Goal: Task Accomplishment & Management: Manage account settings

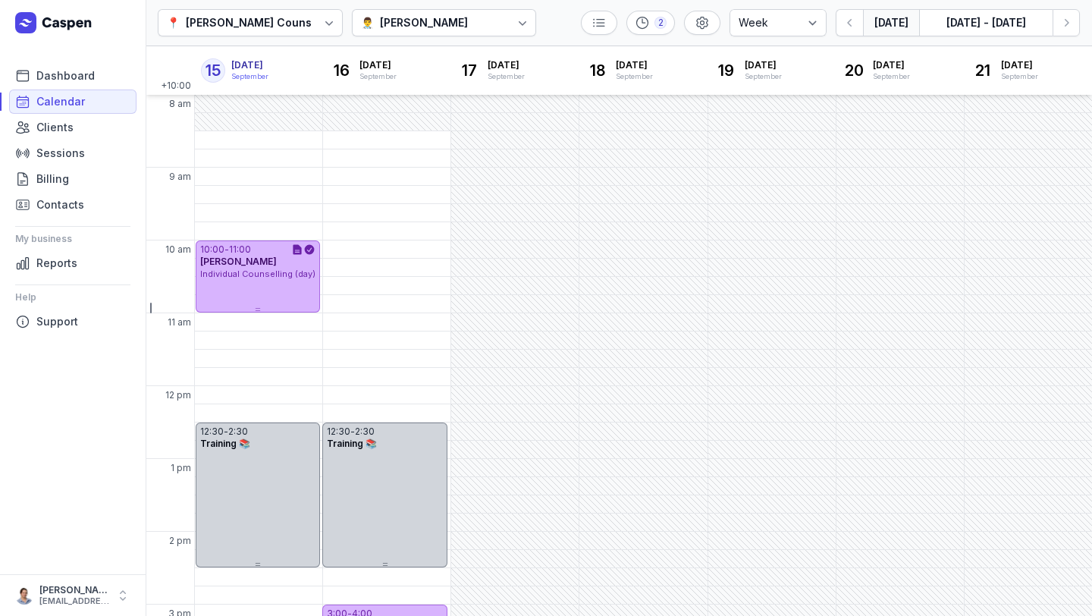
select select "week"
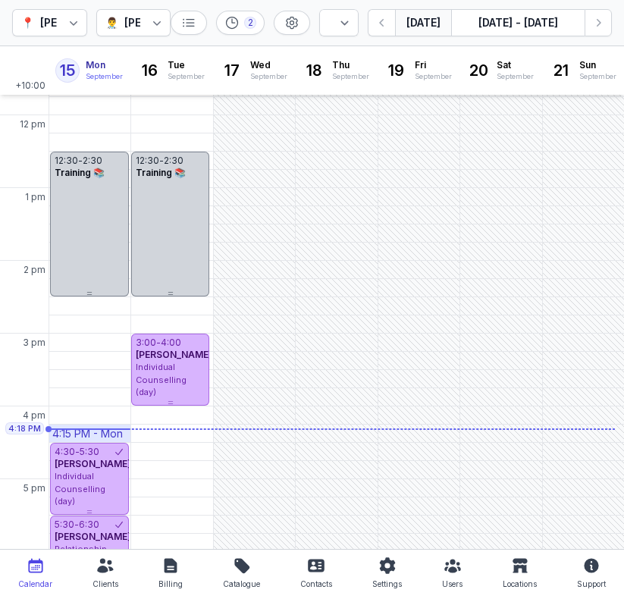
scroll to position [266, 0]
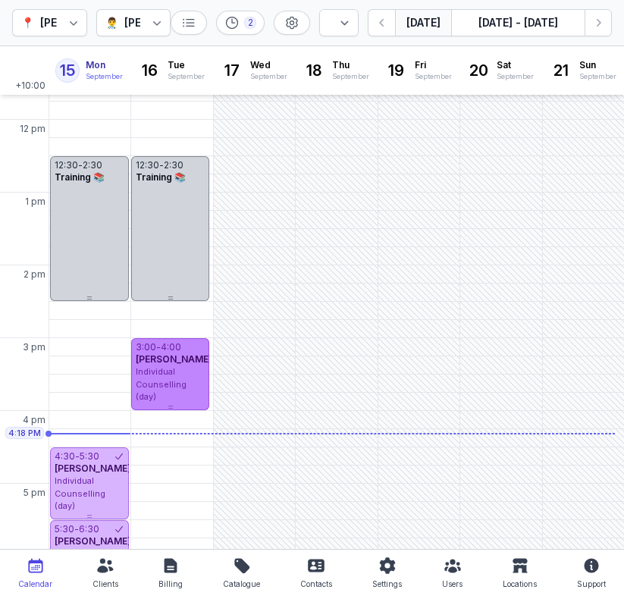
click at [165, 378] on span "Individual Counselling (day)" at bounding box center [161, 384] width 51 height 36
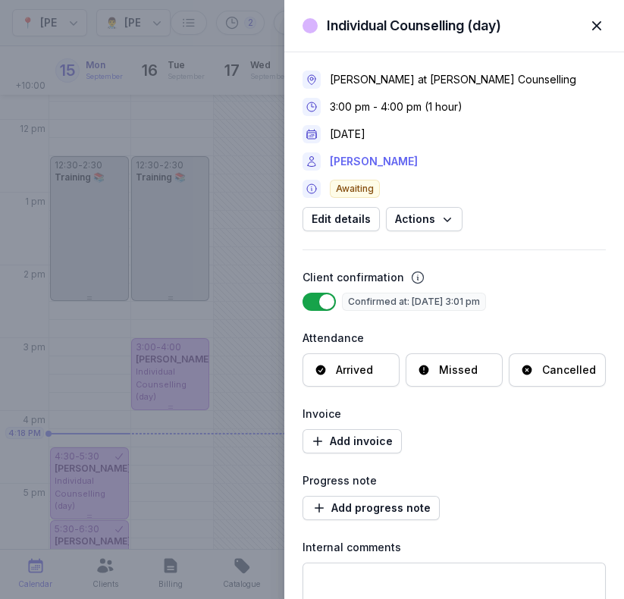
click at [369, 163] on link "[PERSON_NAME]" at bounding box center [374, 161] width 88 height 18
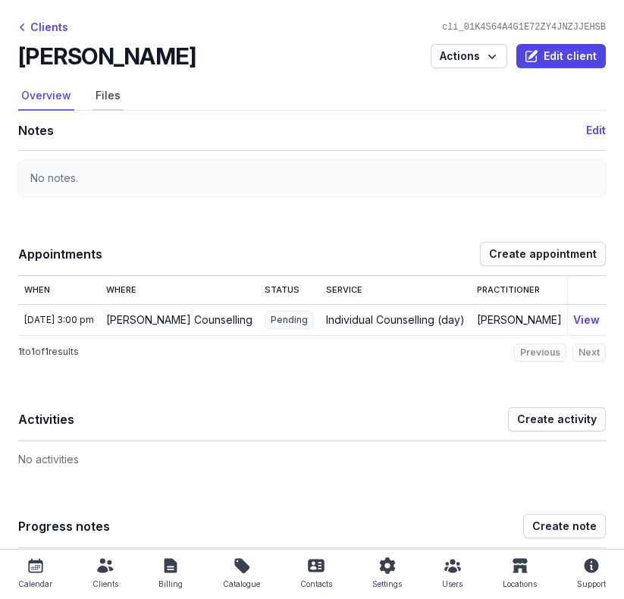
click at [93, 94] on link "Files" at bounding box center [108, 96] width 31 height 29
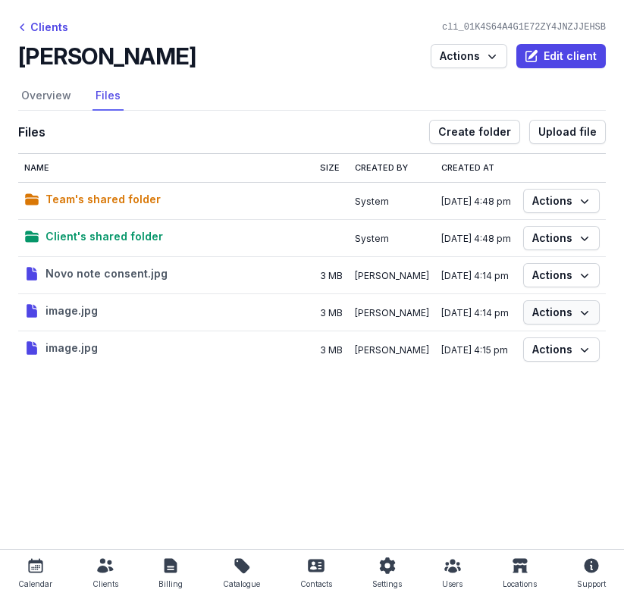
click at [543, 312] on span "Actions" at bounding box center [561, 312] width 58 height 18
click at [495, 340] on button "Rename" at bounding box center [515, 341] width 170 height 21
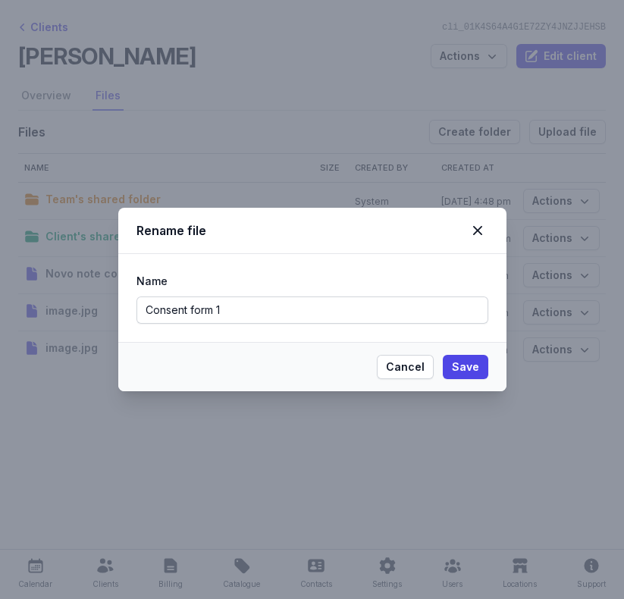
type input "Consent form 1"
click at [470, 368] on span "Save" at bounding box center [465, 367] width 27 height 18
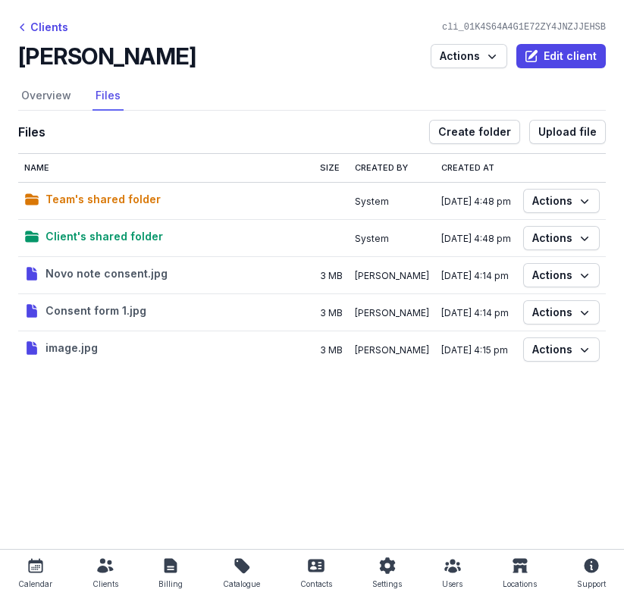
click at [607, 356] on div "Clients cli_01K4S64A4G1E72ZY4JNZJJEHSB [PERSON_NAME] Actions Edit client Select…" at bounding box center [312, 199] width 624 height 398
click at [586, 356] on icon "button" at bounding box center [584, 349] width 15 height 15
click at [507, 381] on button "Rename" at bounding box center [515, 378] width 170 height 21
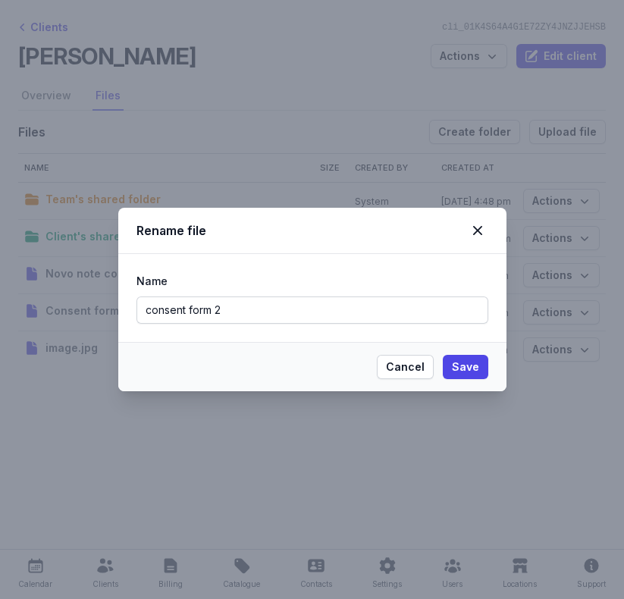
type input "consent form 2"
click at [468, 358] on span "Save" at bounding box center [465, 367] width 27 height 18
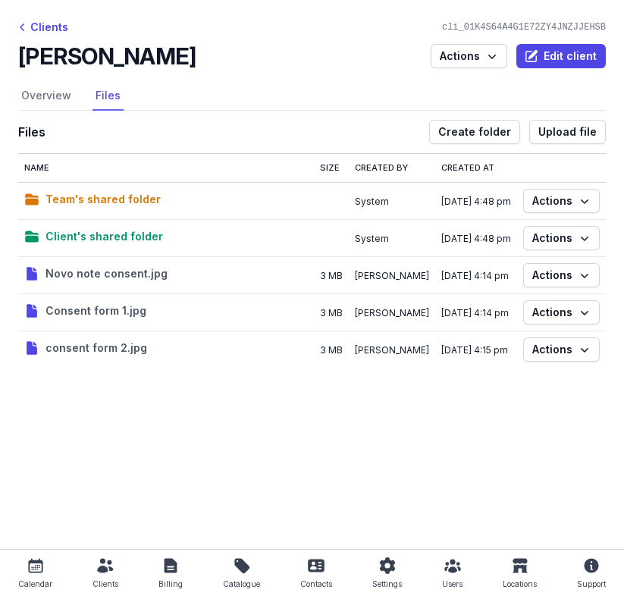
click at [28, 38] on div "Clients cli_01K4S64A4G1E72ZY4JNZJJEHSB [PERSON_NAME] Actions Edit client Select…" at bounding box center [312, 199] width 624 height 398
click at [31, 32] on div "Clients" at bounding box center [43, 27] width 50 height 18
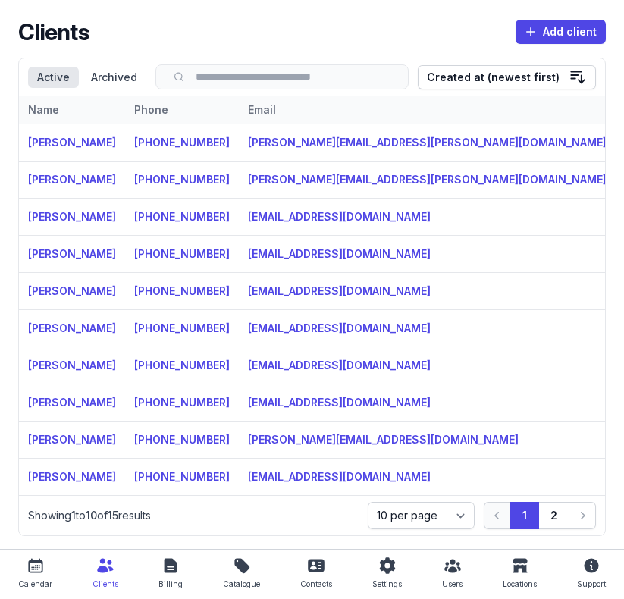
click at [49, 575] on div "Calendar" at bounding box center [35, 584] width 34 height 18
select select "week"
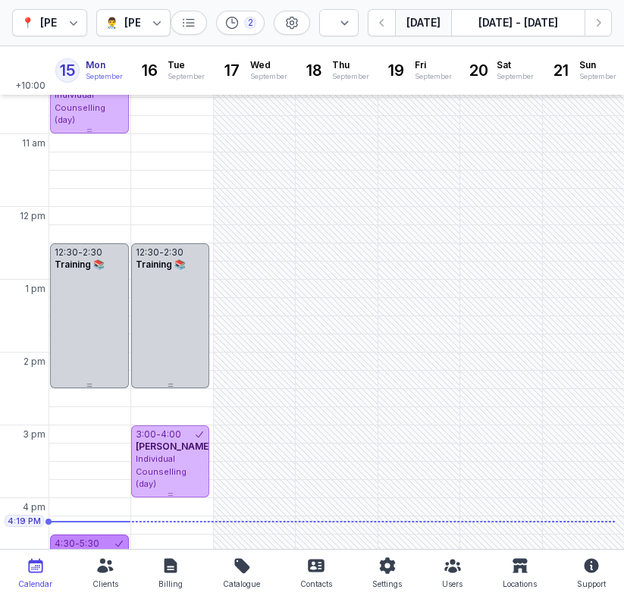
scroll to position [163, 0]
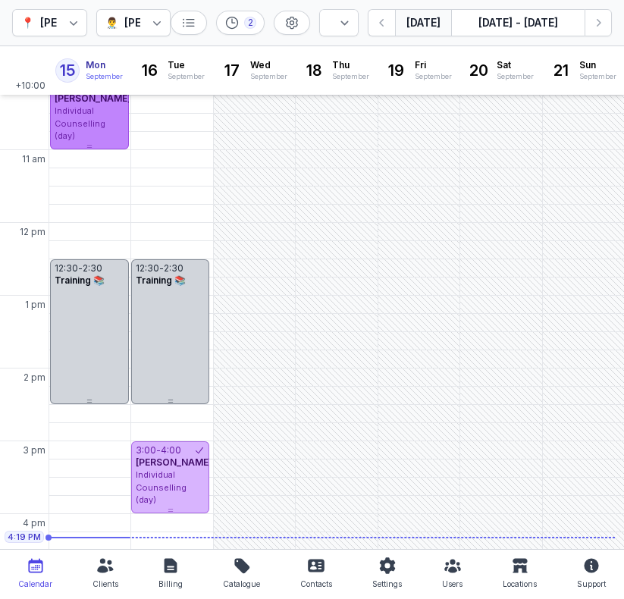
click at [87, 144] on icon at bounding box center [89, 146] width 6 height 6
click at [90, 121] on span "Individual Counselling (day)" at bounding box center [80, 123] width 51 height 36
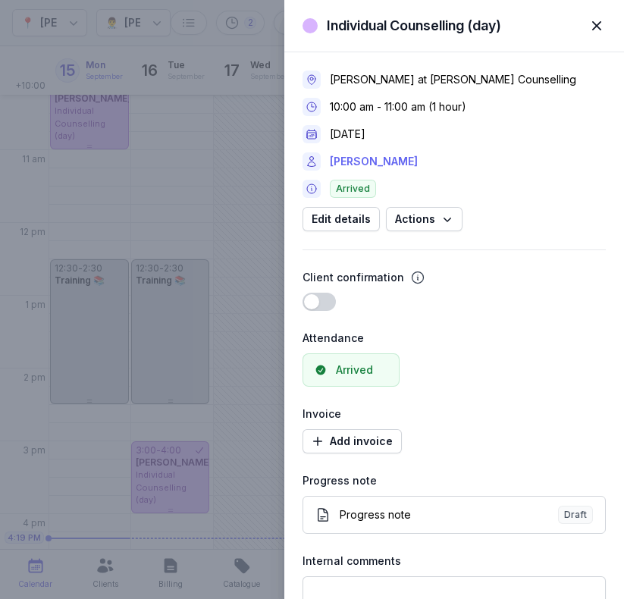
click at [367, 162] on link "[PERSON_NAME]" at bounding box center [374, 161] width 88 height 18
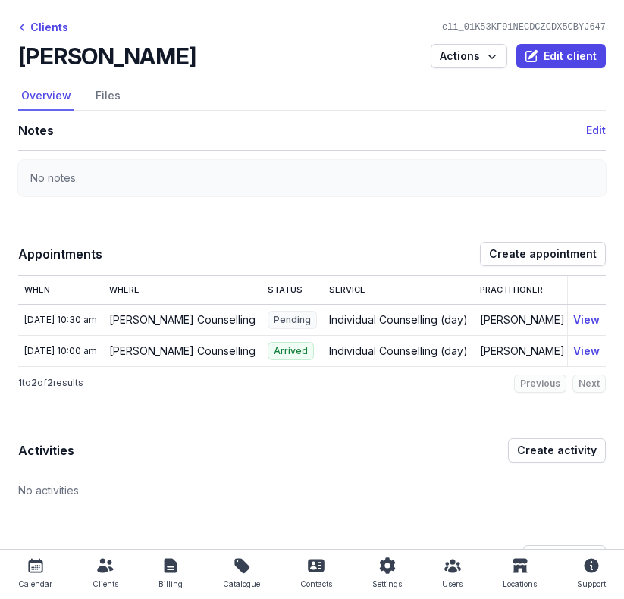
scroll to position [2, 0]
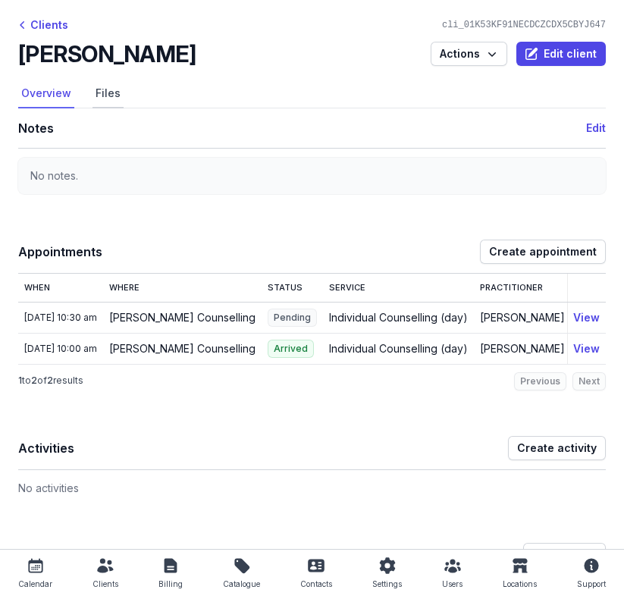
click at [116, 87] on link "Files" at bounding box center [108, 94] width 31 height 29
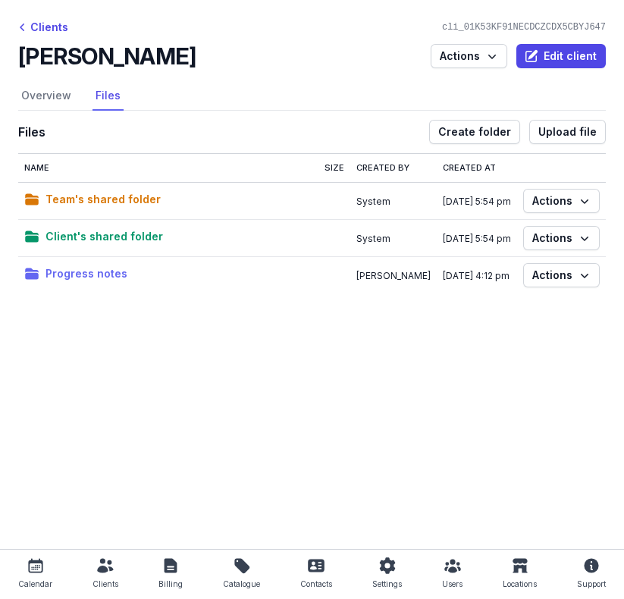
click at [102, 276] on span "Progress notes" at bounding box center [86, 274] width 82 height 18
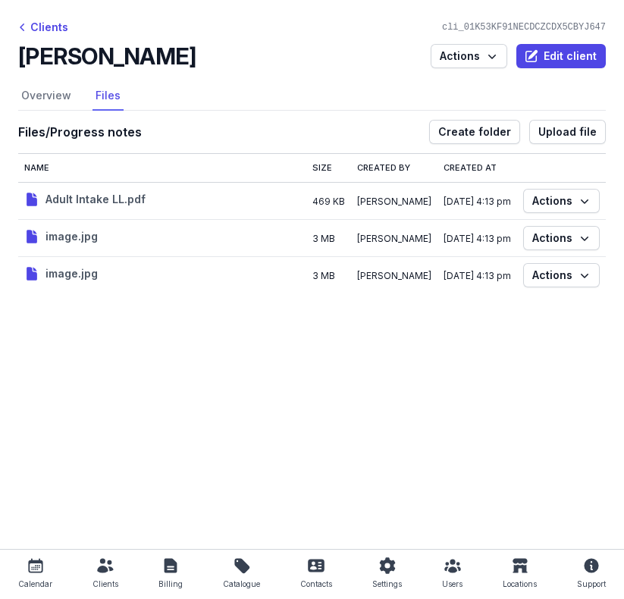
drag, startPoint x: 82, startPoint y: 237, endPoint x: 314, endPoint y: 241, distance: 232.1
click at [314, 241] on tr "image.jpg 3 MB [PERSON_NAME] [DATE] 4:13 pm Actions" at bounding box center [312, 237] width 588 height 37
click at [558, 234] on span "Actions" at bounding box center [561, 238] width 58 height 18
click at [457, 263] on button "Rename" at bounding box center [515, 266] width 170 height 21
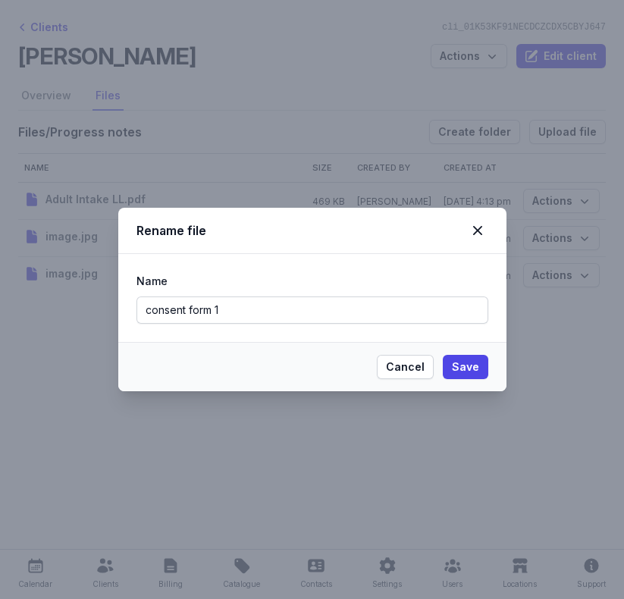
click at [231, 305] on input "consent form 1" at bounding box center [312, 309] width 352 height 27
type input "consent form 1"
click at [473, 366] on span "Save" at bounding box center [465, 367] width 27 height 18
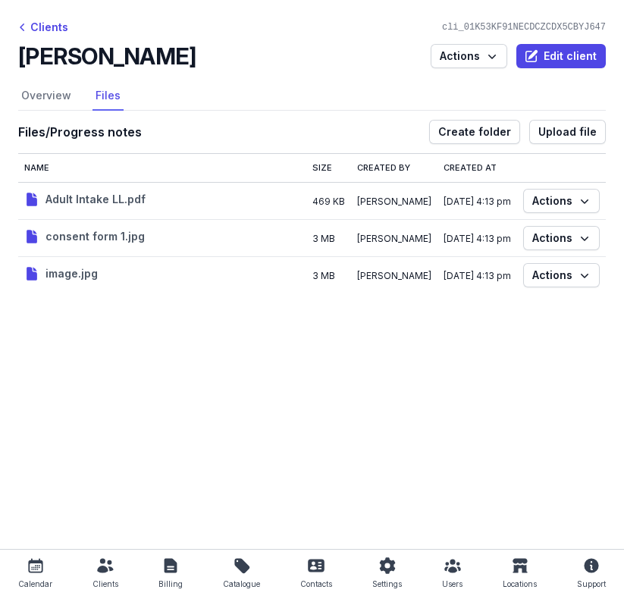
click at [124, 278] on div "image.jpg" at bounding box center [162, 275] width 276 height 20
click at [96, 271] on span "image.jpg" at bounding box center [71, 274] width 52 height 18
click at [563, 274] on span "Actions" at bounding box center [561, 275] width 58 height 18
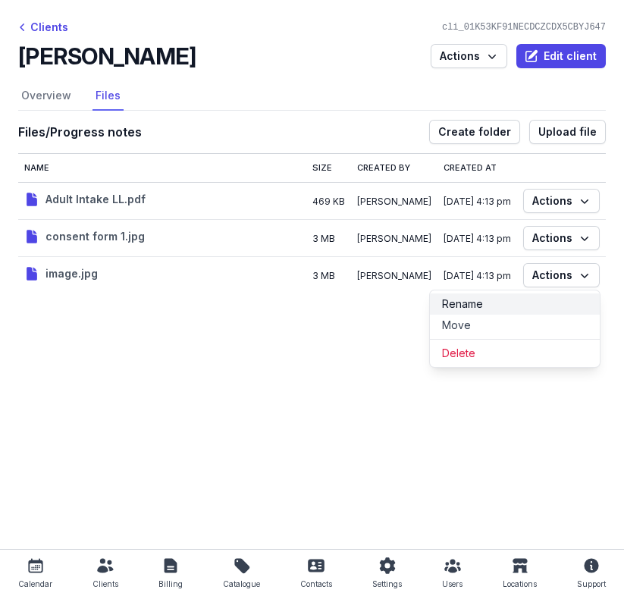
click at [526, 303] on button "Rename" at bounding box center [515, 303] width 170 height 21
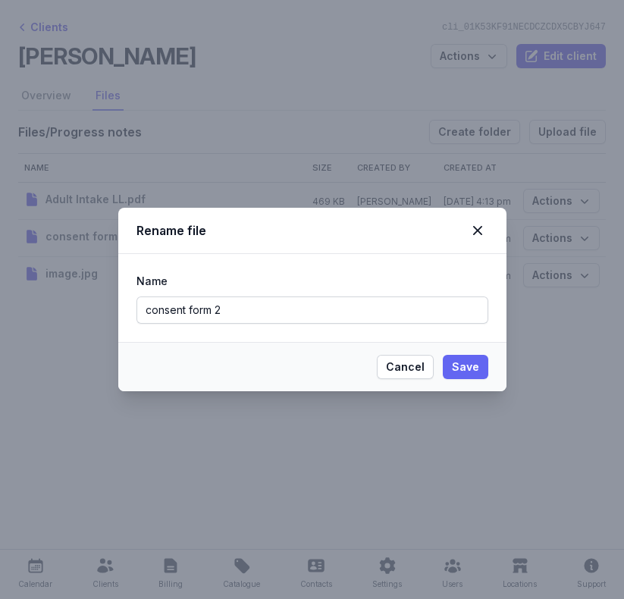
type input "consent form 2"
click at [456, 374] on span "Save" at bounding box center [465, 367] width 27 height 18
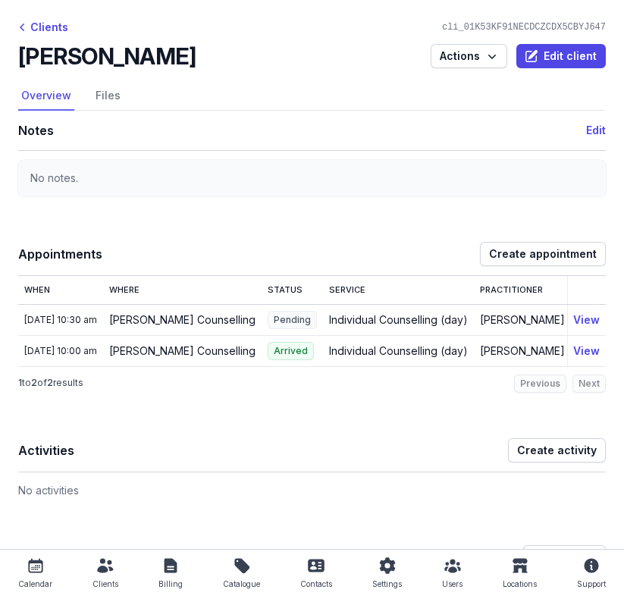
select select "week"
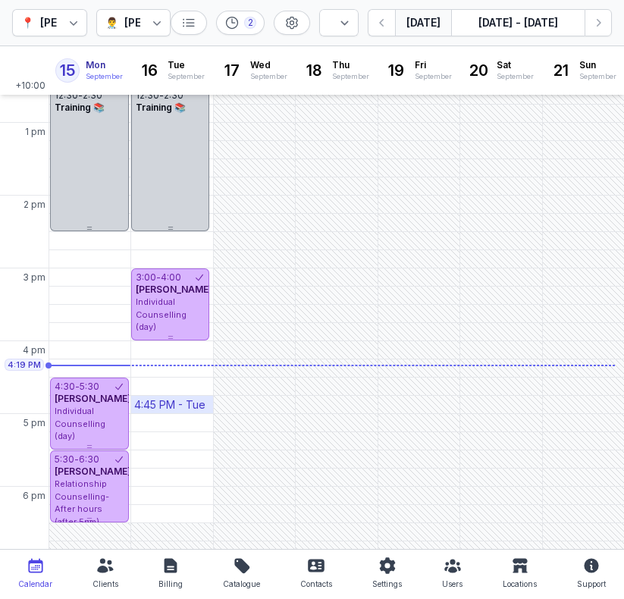
scroll to position [416, 0]
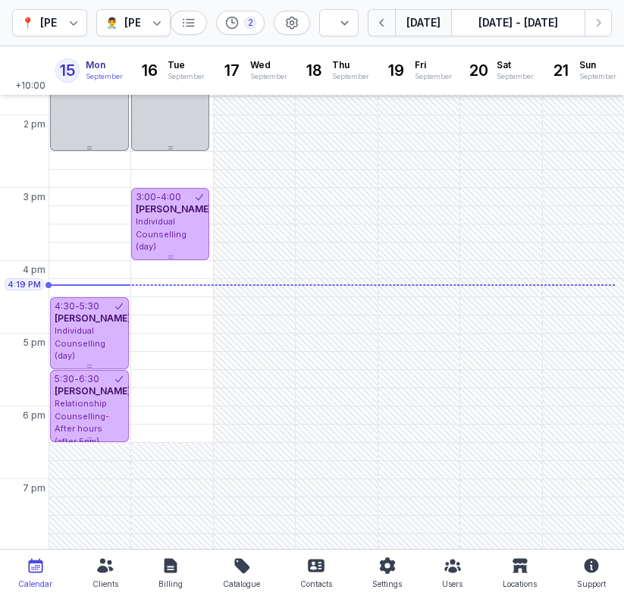
click at [388, 31] on button "button" at bounding box center [381, 22] width 27 height 27
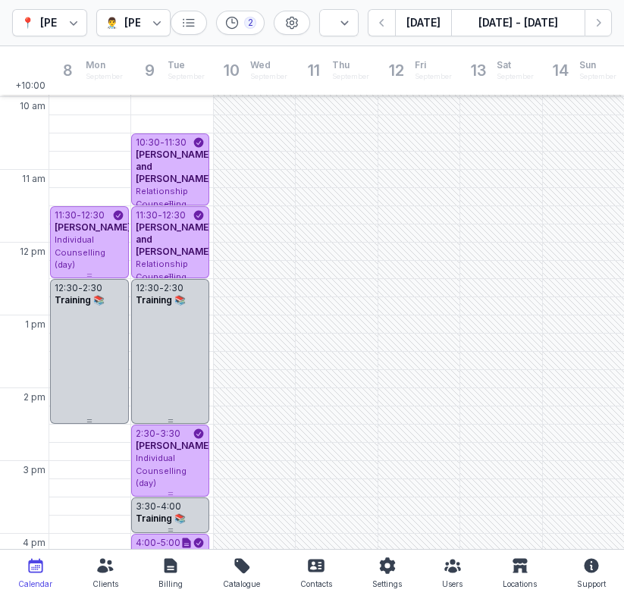
scroll to position [153, 0]
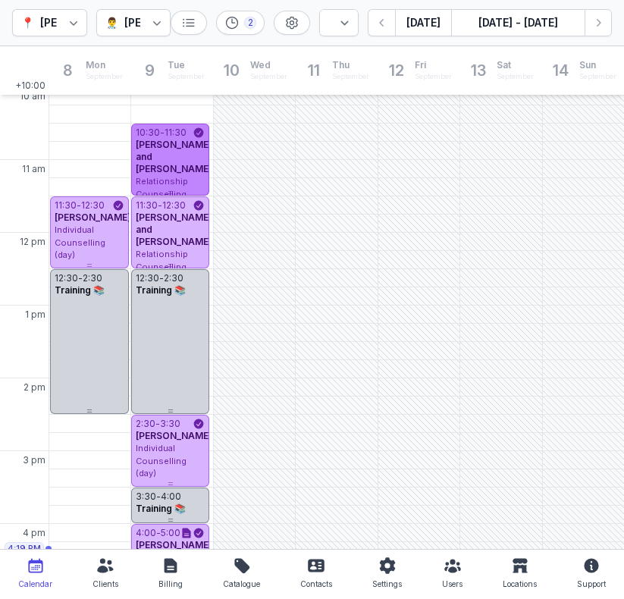
click at [192, 187] on div "Relationship Counselling (day)" at bounding box center [171, 194] width 70 height 38
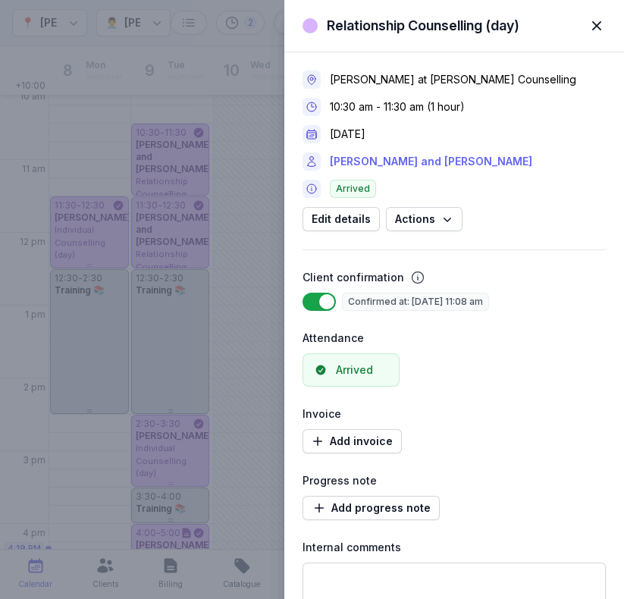
click at [371, 161] on link "[PERSON_NAME] and [PERSON_NAME]" at bounding box center [431, 161] width 202 height 18
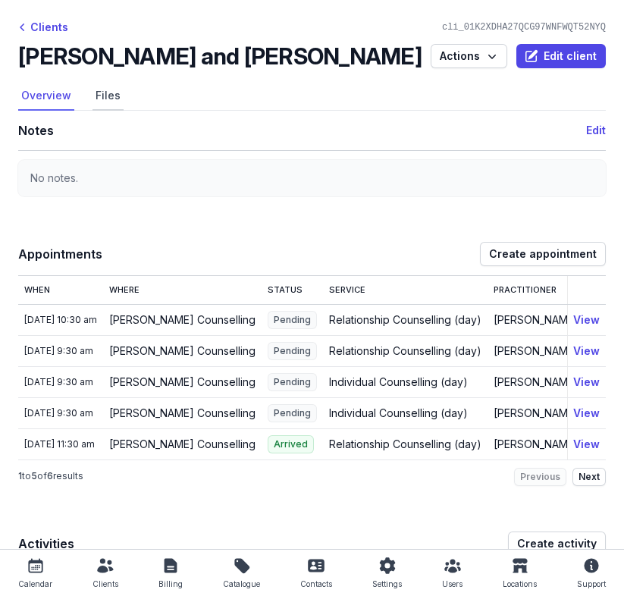
click at [100, 89] on link "Files" at bounding box center [108, 96] width 31 height 29
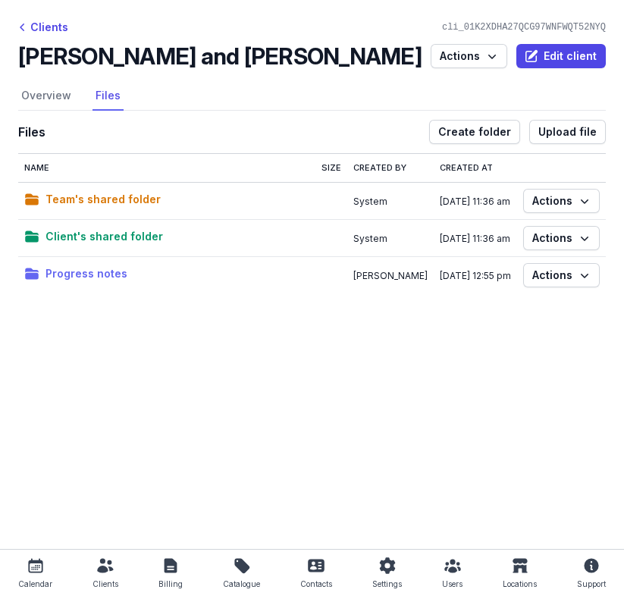
click at [106, 277] on span "Progress notes" at bounding box center [86, 274] width 82 height 18
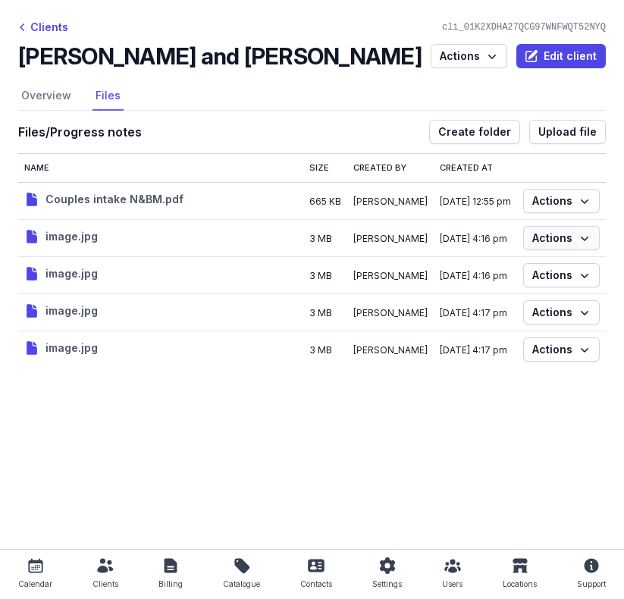
click at [588, 242] on icon "button" at bounding box center [584, 238] width 15 height 15
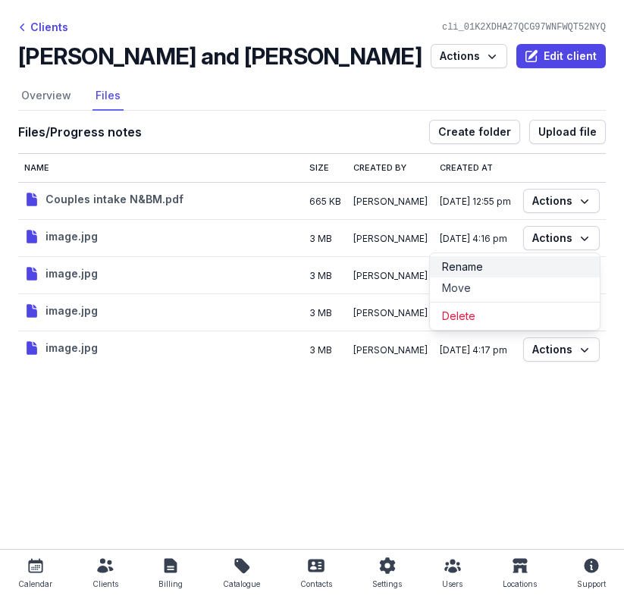
click at [515, 271] on button "Rename" at bounding box center [515, 266] width 170 height 21
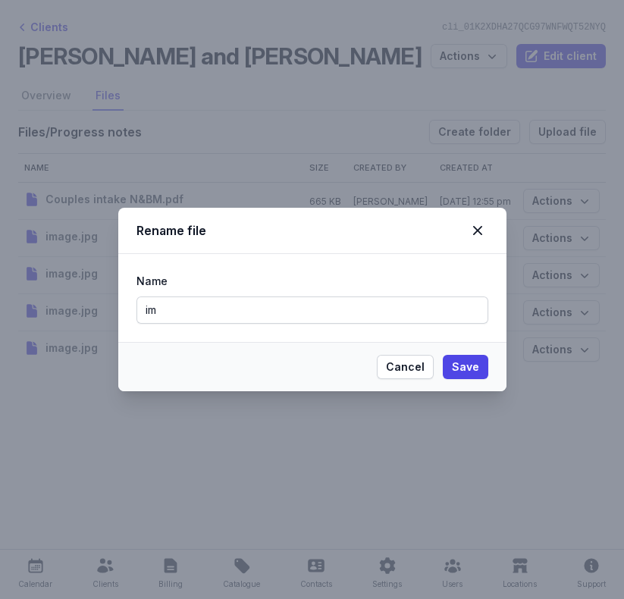
type input "i"
drag, startPoint x: 263, startPoint y: 307, endPoint x: 54, endPoint y: 316, distance: 209.5
click at [54, 316] on div "Rename file Name BM Consent form 1 Cancel Save" at bounding box center [312, 299] width 624 height 599
type input "BM Consent form 1"
click at [448, 361] on button "Save" at bounding box center [465, 367] width 45 height 24
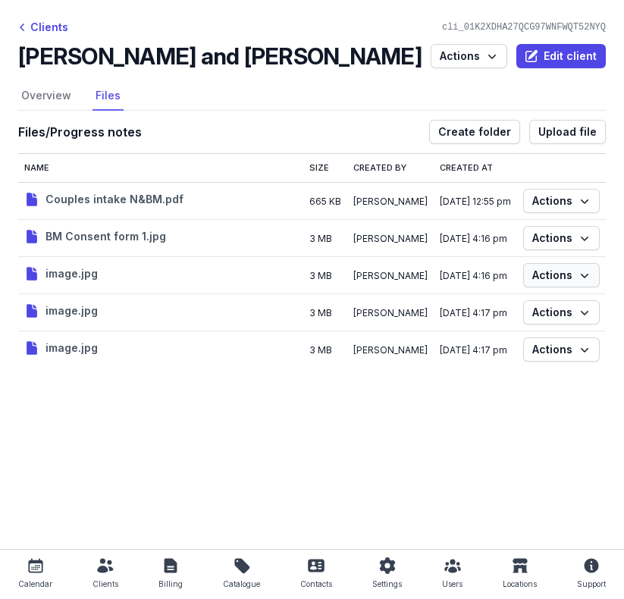
click at [557, 275] on span "Actions" at bounding box center [561, 275] width 58 height 18
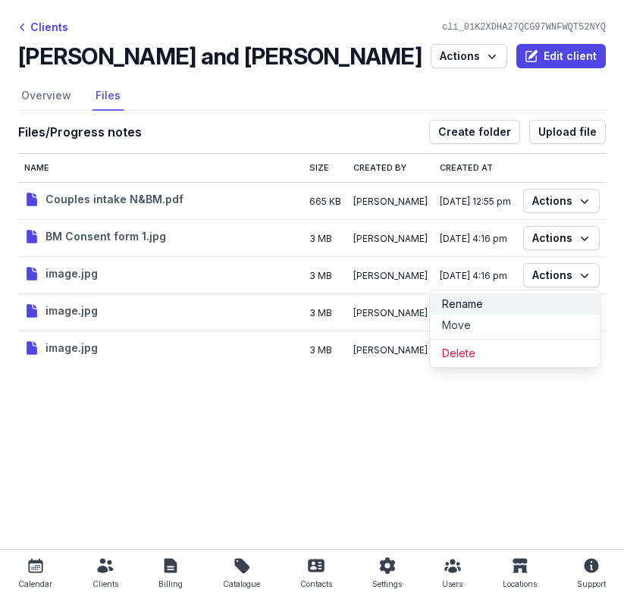
click at [487, 296] on button "Rename" at bounding box center [515, 303] width 170 height 21
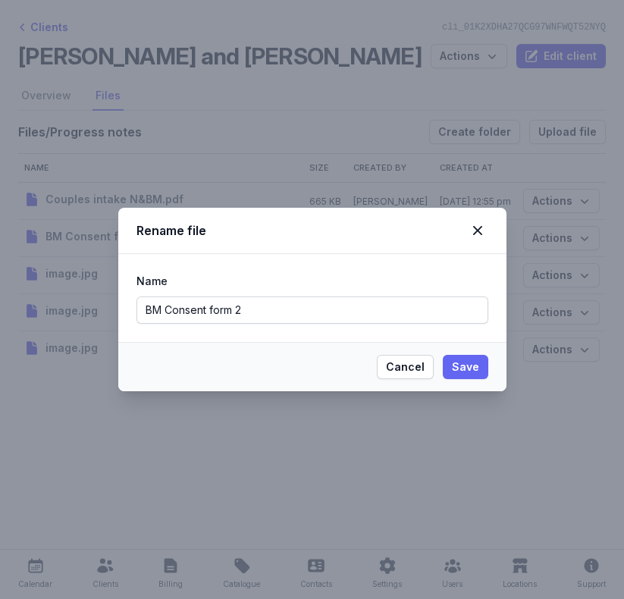
type input "BM Consent form 2"
click at [480, 376] on button "Save" at bounding box center [465, 367] width 45 height 24
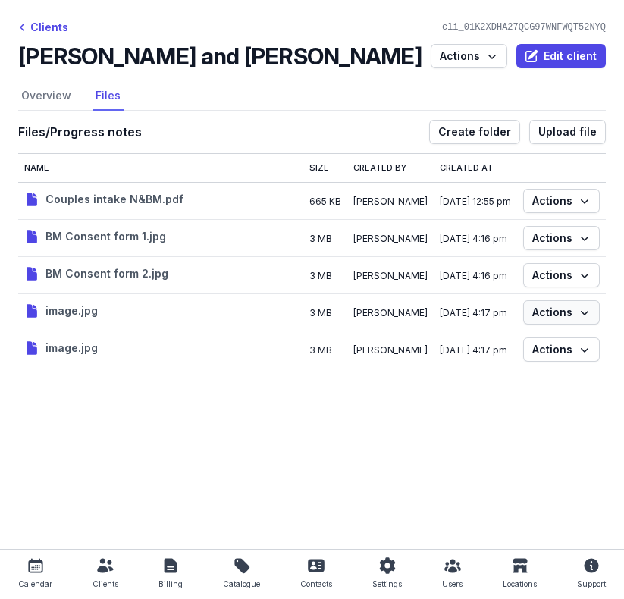
click at [591, 318] on icon "button" at bounding box center [584, 312] width 15 height 15
click at [466, 336] on button "Rename" at bounding box center [515, 341] width 170 height 21
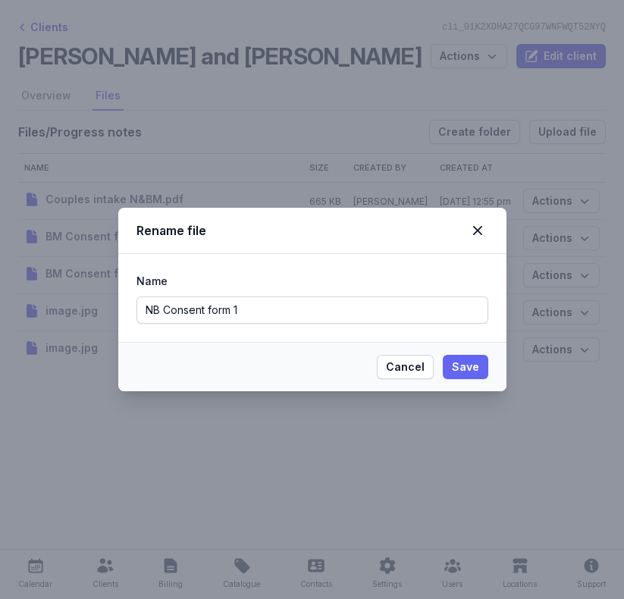
type input "NB Consent form 1"
click at [471, 363] on span "Save" at bounding box center [465, 367] width 27 height 18
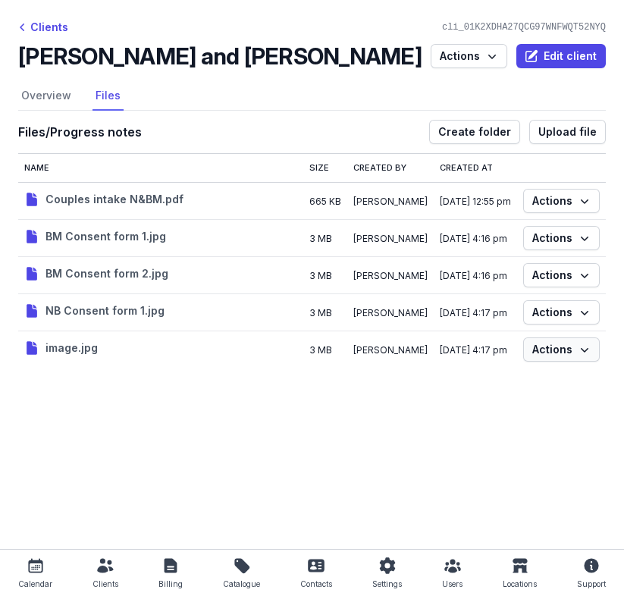
click at [590, 353] on icon "button" at bounding box center [584, 349] width 15 height 15
click at [488, 369] on button "Rename" at bounding box center [515, 378] width 170 height 21
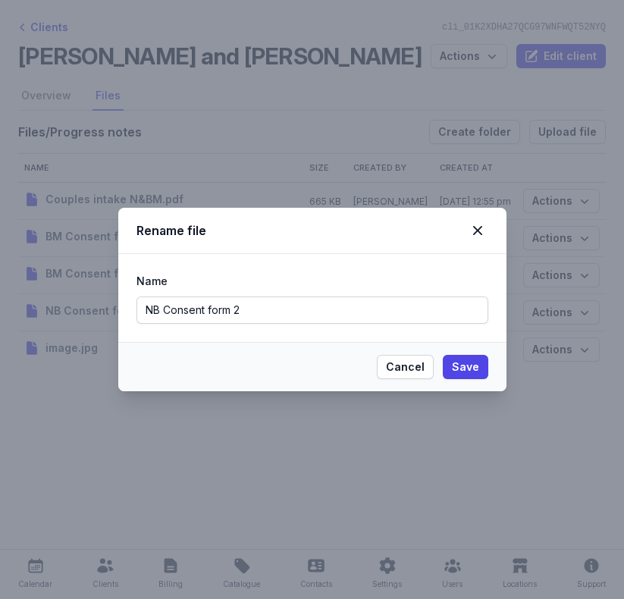
type input "NB Consent form 2"
click at [472, 369] on span "Save" at bounding box center [465, 367] width 27 height 18
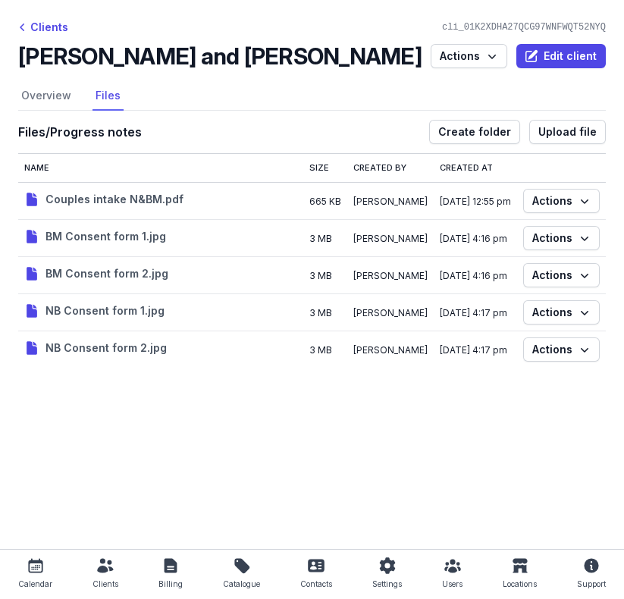
click at [29, 559] on icon at bounding box center [36, 566] width 18 height 18
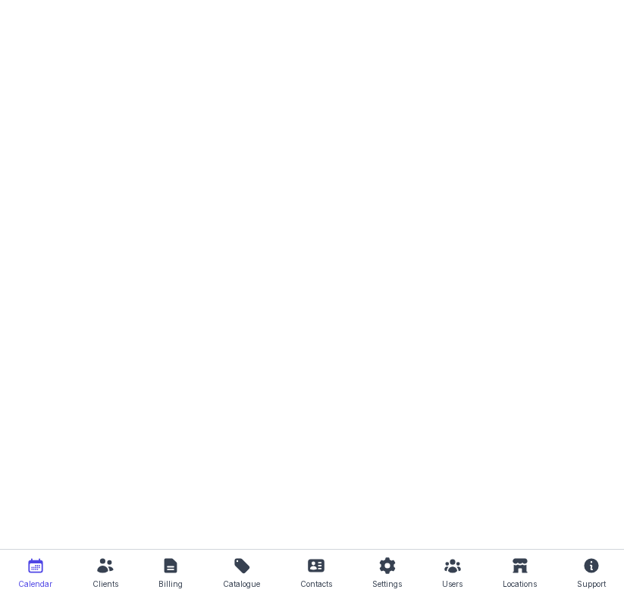
select select "week"
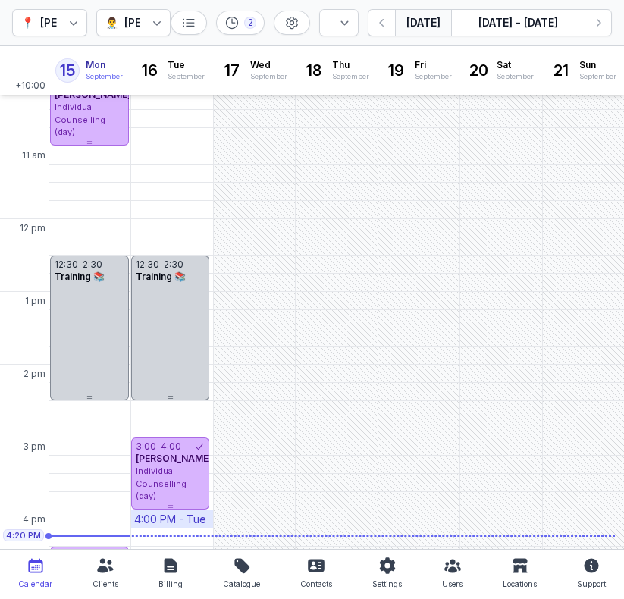
scroll to position [160, 0]
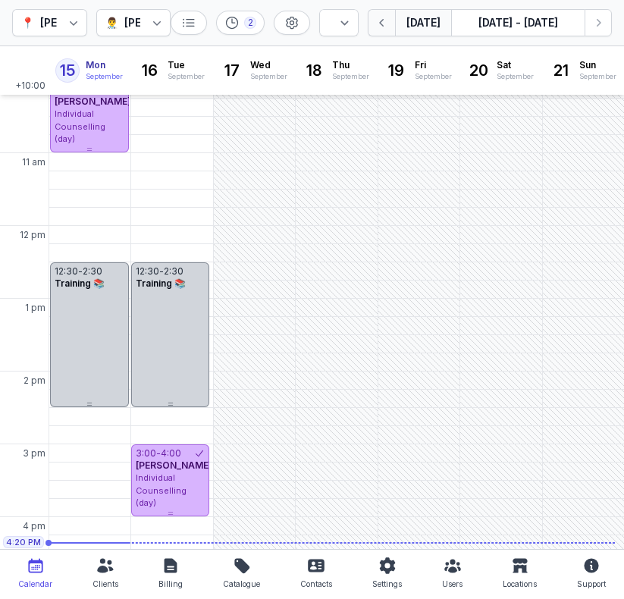
click at [387, 29] on icon "button" at bounding box center [382, 22] width 15 height 15
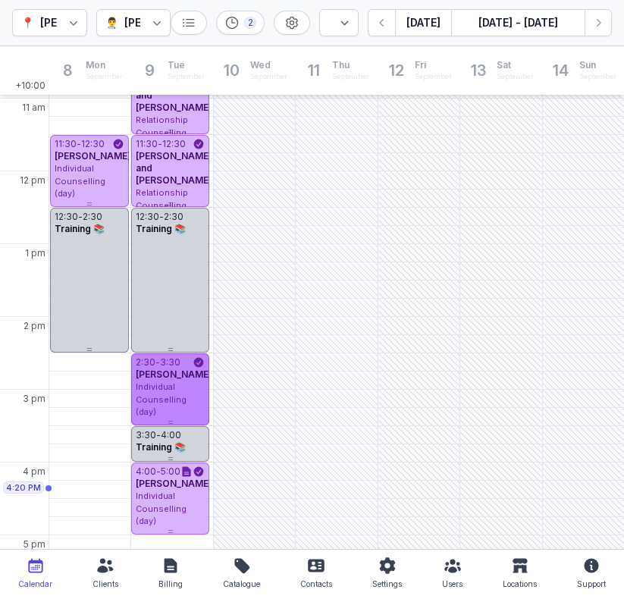
scroll to position [214, 0]
click at [180, 418] on div "2:30 - 3:30 [PERSON_NAME] Individual Counselling (day)" at bounding box center [170, 390] width 79 height 72
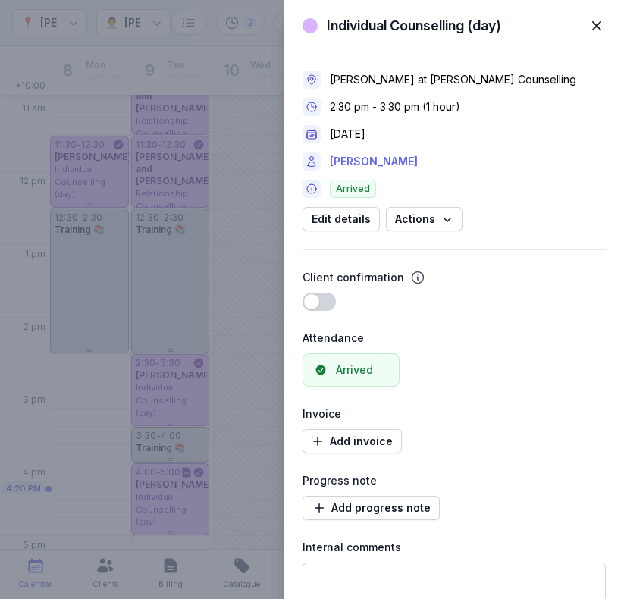
click at [356, 158] on link "[PERSON_NAME]" at bounding box center [374, 161] width 88 height 18
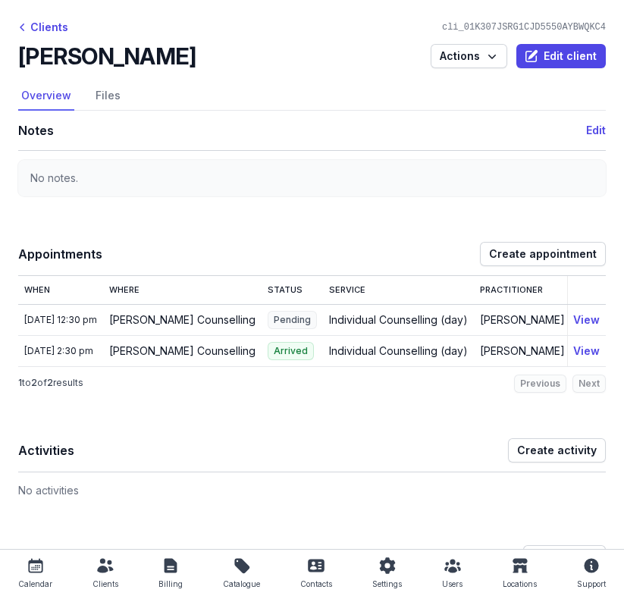
scroll to position [1, 0]
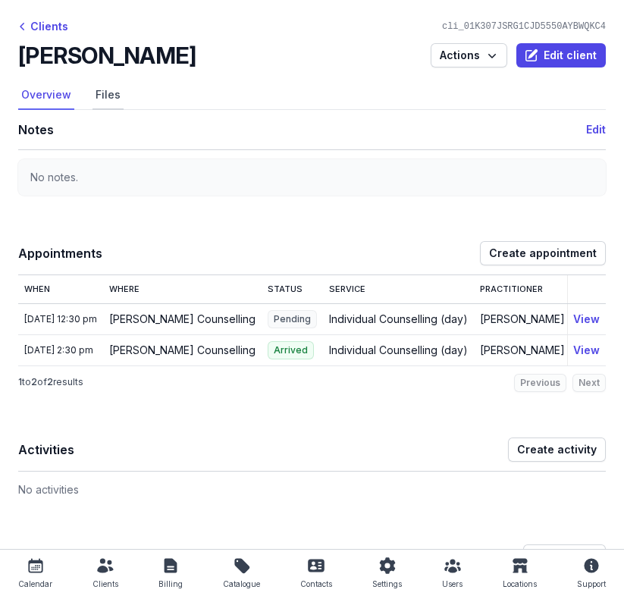
click at [105, 86] on link "Files" at bounding box center [108, 95] width 31 height 29
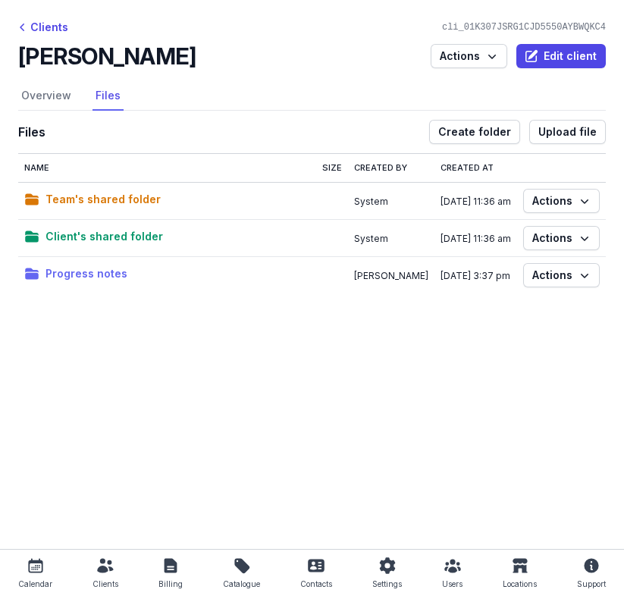
click at [114, 269] on span "Progress notes" at bounding box center [86, 274] width 82 height 18
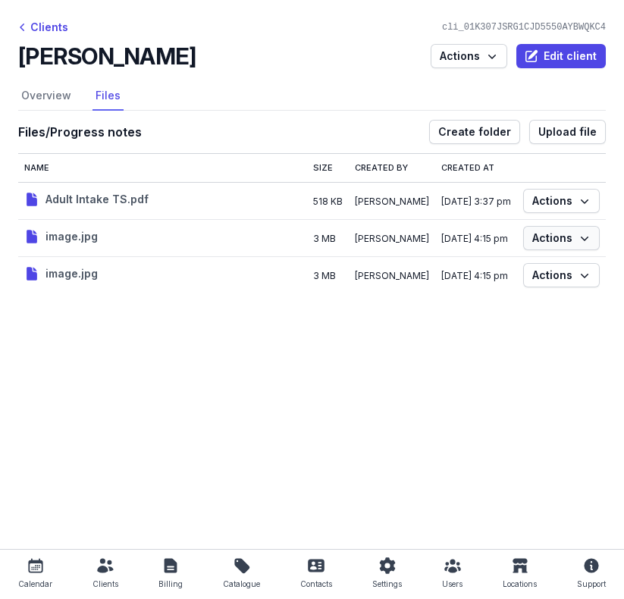
click at [545, 232] on span "Actions" at bounding box center [561, 238] width 58 height 18
click at [494, 271] on button "Rename" at bounding box center [515, 266] width 170 height 21
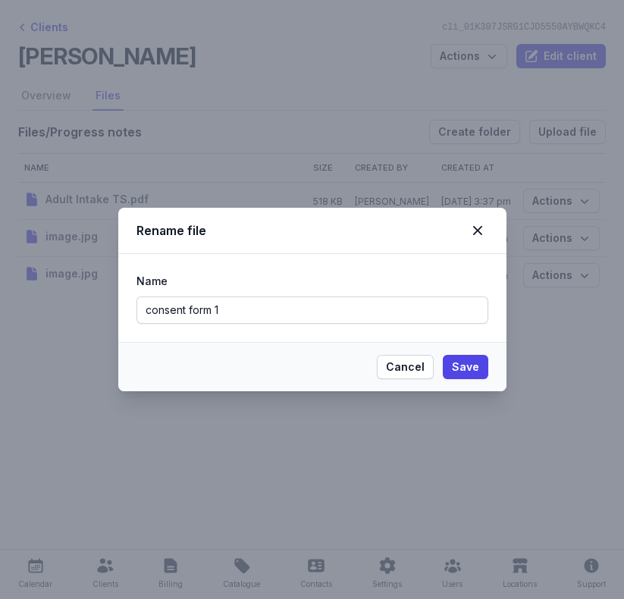
type input "consent form 1"
click at [472, 371] on span "Save" at bounding box center [465, 367] width 27 height 18
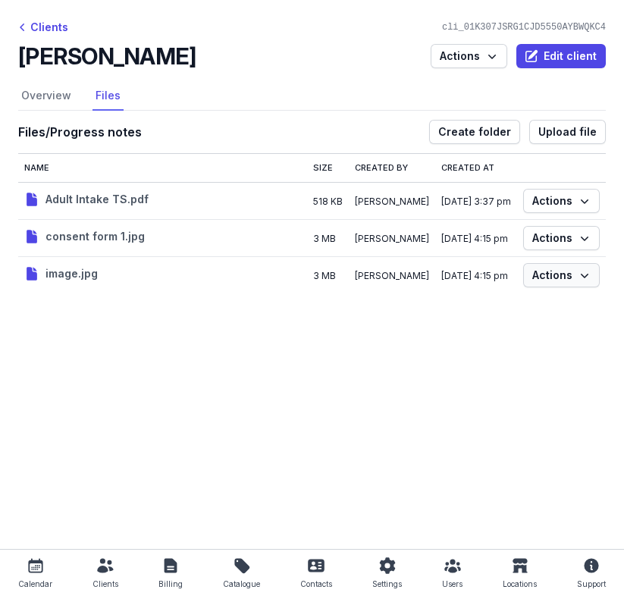
click at [549, 271] on span "Actions" at bounding box center [561, 275] width 58 height 18
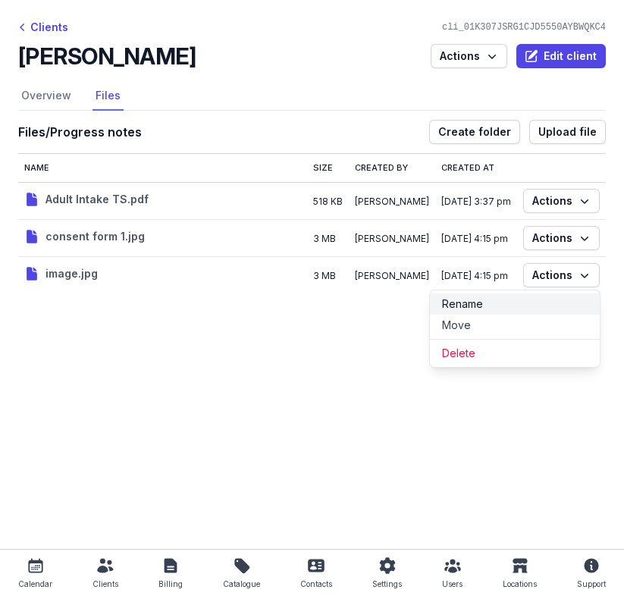
click at [513, 302] on button "Rename" at bounding box center [515, 303] width 170 height 21
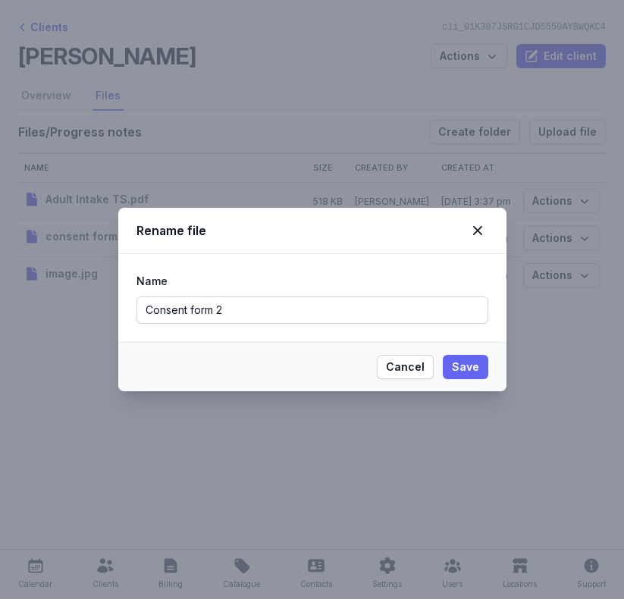
type input "Consent form 2"
click at [467, 373] on span "Save" at bounding box center [465, 367] width 27 height 18
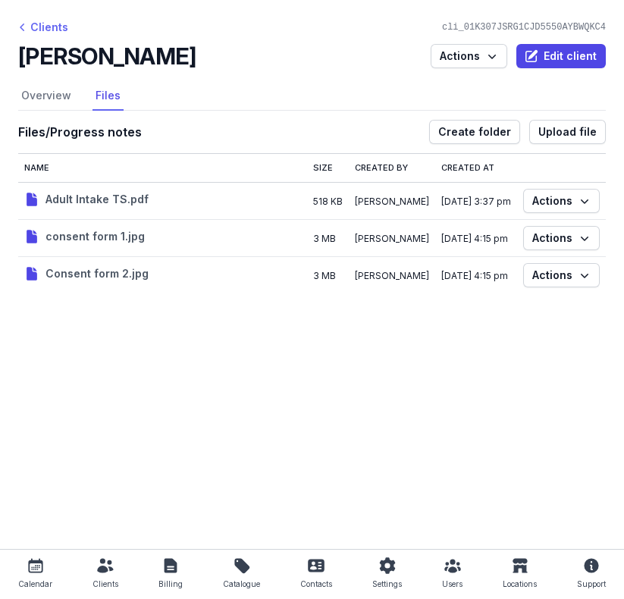
click at [33, 28] on div "Clients" at bounding box center [43, 27] width 50 height 18
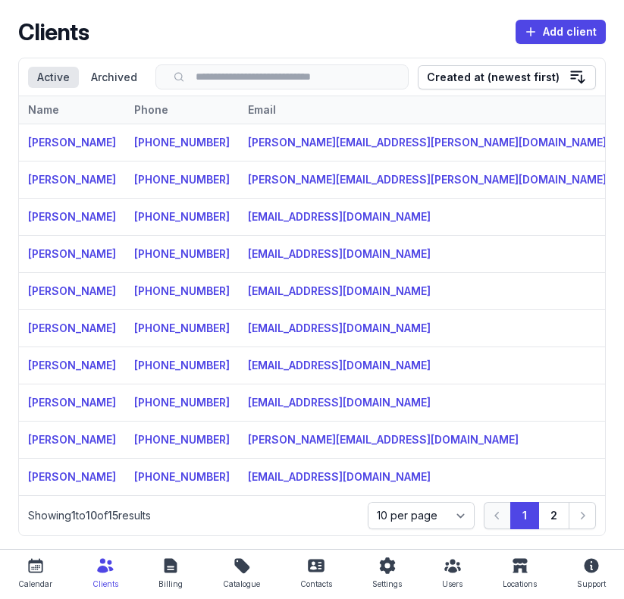
scroll to position [25, 0]
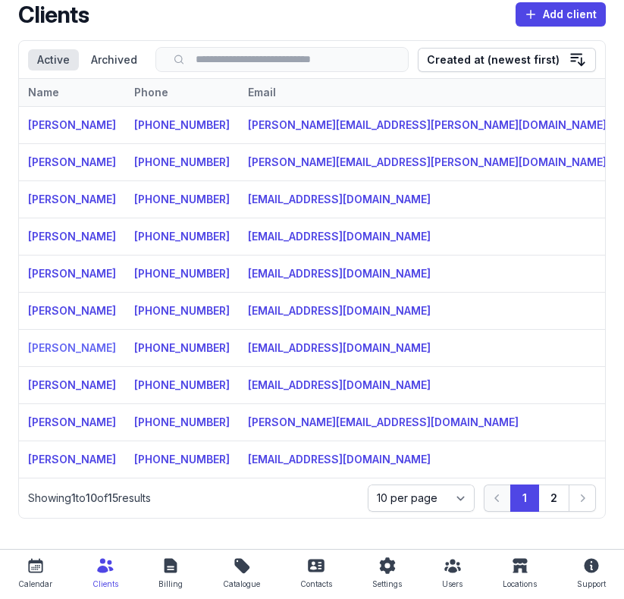
click at [77, 345] on link "[PERSON_NAME]" at bounding box center [72, 347] width 88 height 13
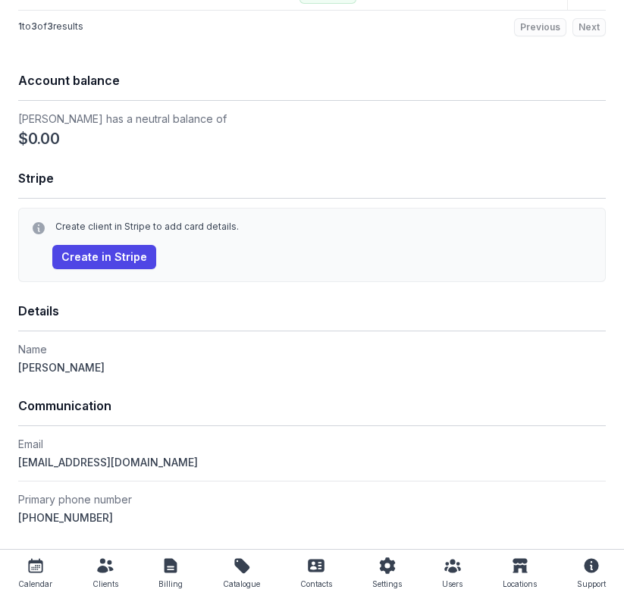
scroll to position [1128, 0]
